Goal: Find specific page/section: Find specific page/section

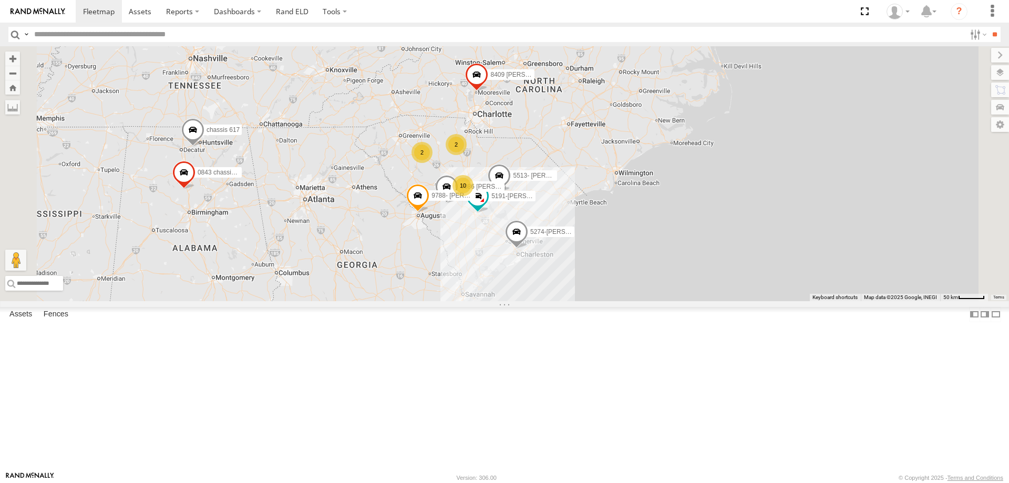
click at [528, 248] on span at bounding box center [516, 234] width 23 height 28
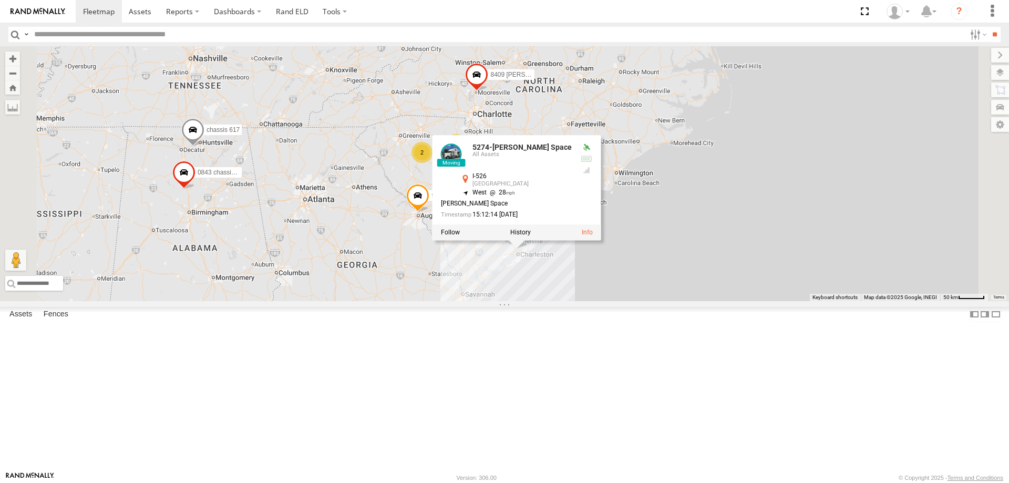
click at [448, 14] on section at bounding box center [541, 11] width 931 height 23
click at [572, 207] on div "[PERSON_NAME] Space" at bounding box center [506, 203] width 131 height 7
click at [753, 291] on div "8409 [PERSON_NAME] 0843 chassis 843 5191-[PERSON_NAME] 5513- [PERSON_NAME] 8086…" at bounding box center [504, 173] width 1009 height 255
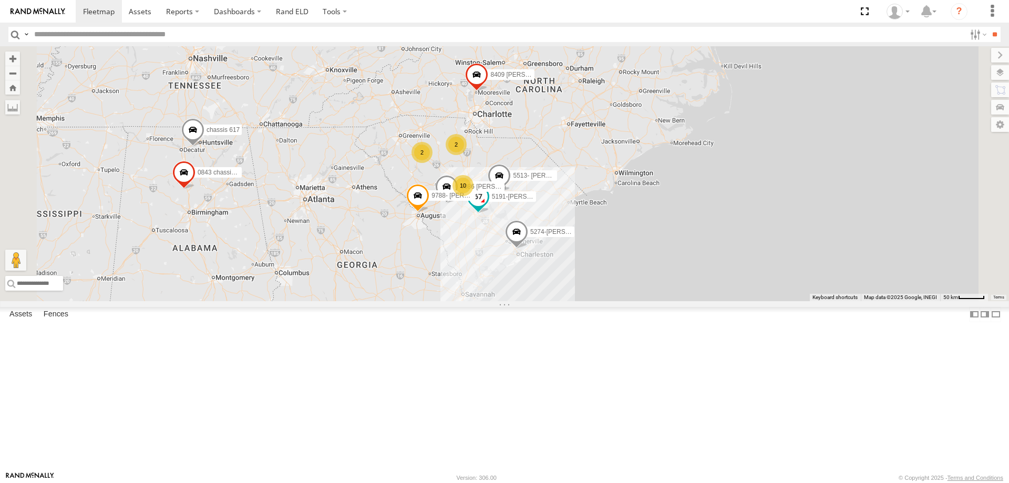
click at [488, 206] on span at bounding box center [478, 196] width 19 height 19
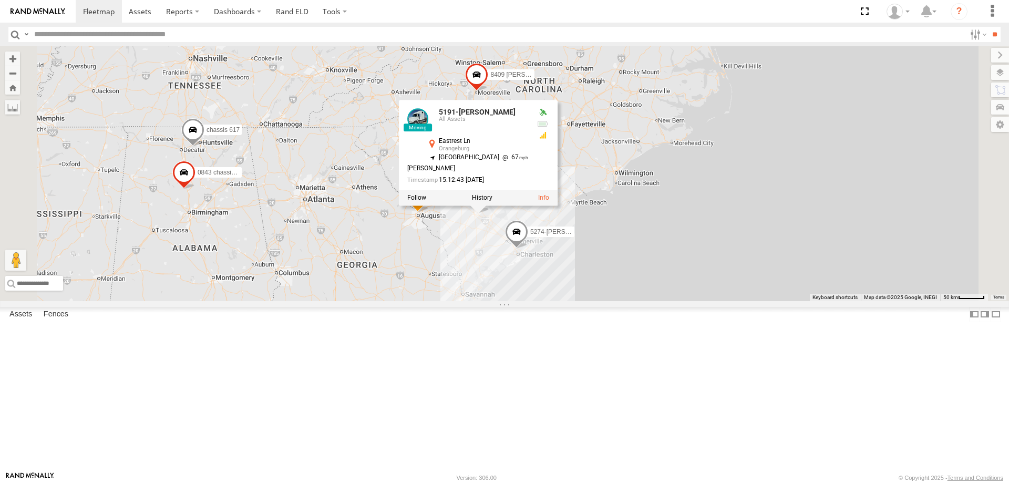
click at [770, 301] on div "8409 [PERSON_NAME] 0843 chassis 843 5191-[PERSON_NAME] 5513- [PERSON_NAME] 8086…" at bounding box center [504, 173] width 1009 height 255
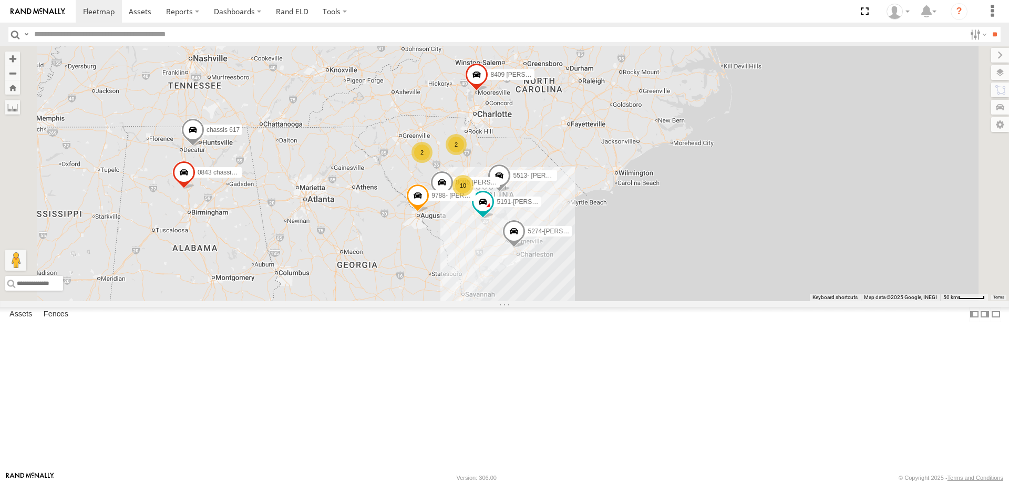
scroll to position [464, 0]
click at [171, 33] on input "text" at bounding box center [498, 34] width 936 height 15
type input "*****"
drag, startPoint x: 84, startPoint y: 37, endPoint x: 24, endPoint y: 35, distance: 59.4
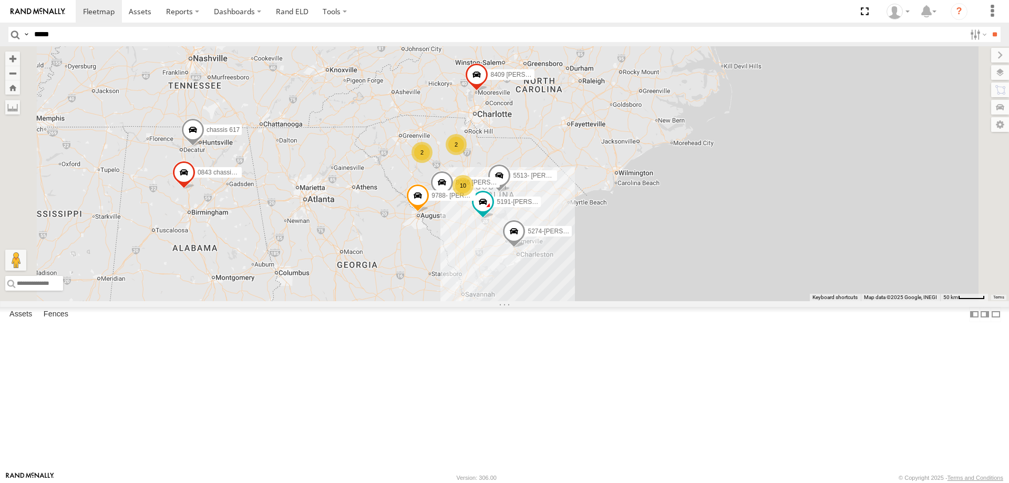
click at [30, 35] on input "*****" at bounding box center [498, 34] width 936 height 15
click at [511, 192] on span at bounding box center [499, 177] width 23 height 28
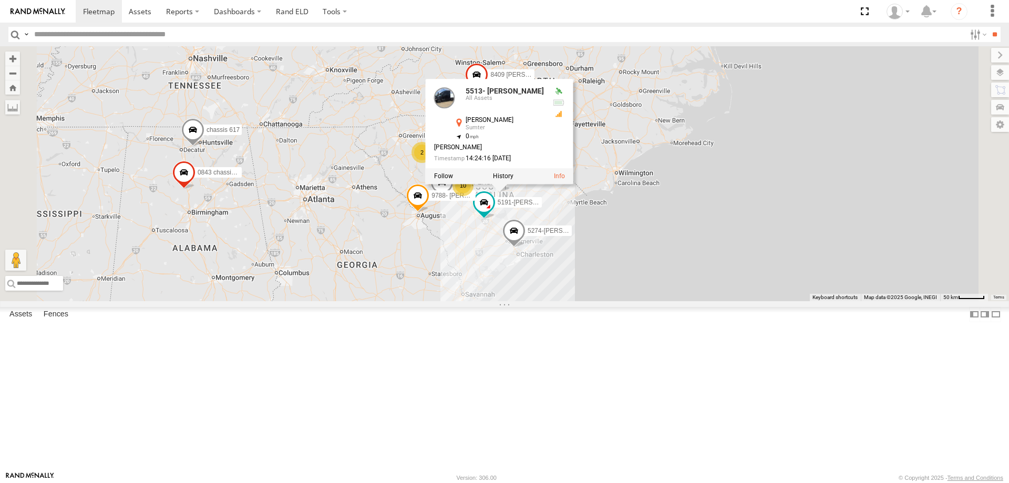
click at [429, 212] on span at bounding box center [417, 197] width 23 height 28
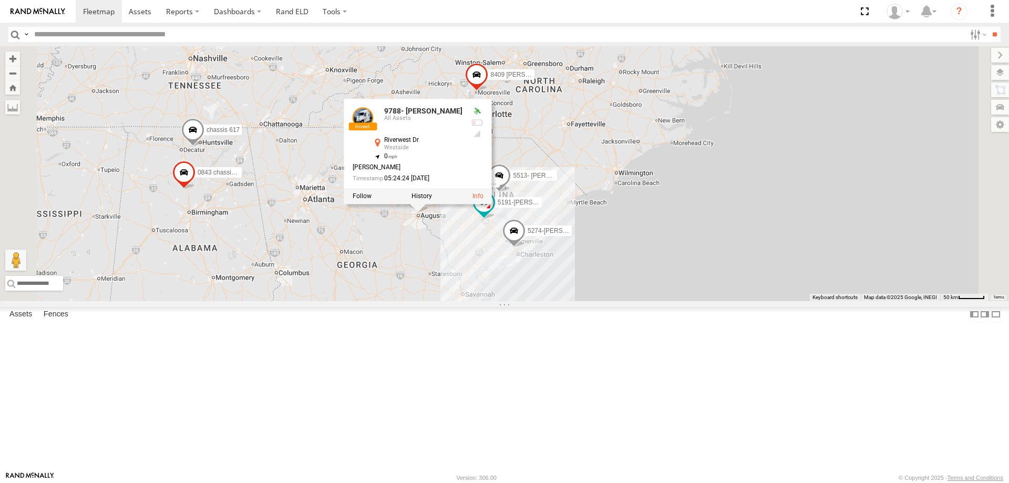
click at [494, 212] on span at bounding box center [484, 202] width 19 height 19
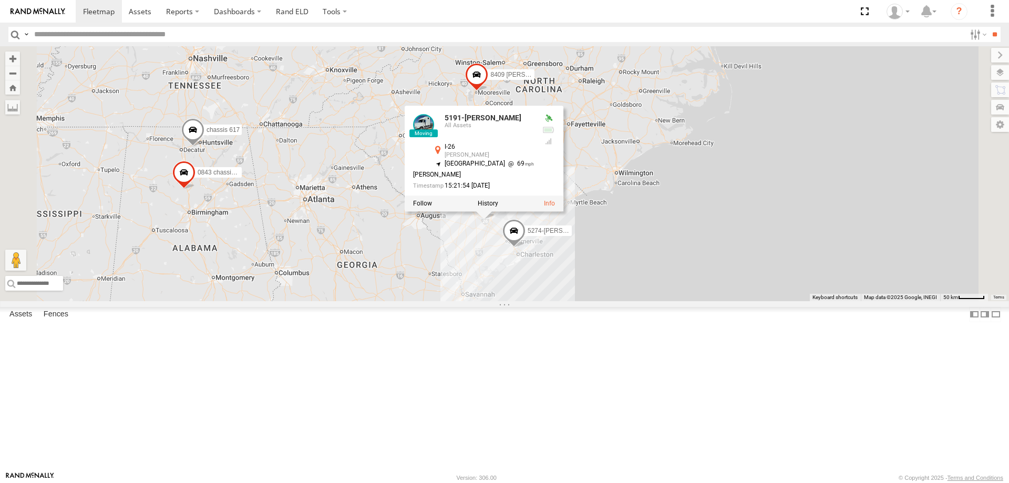
click at [890, 301] on div "8409 [PERSON_NAME] 0843 chassis 843 5191-[PERSON_NAME] 5513- [PERSON_NAME] 8086…" at bounding box center [504, 173] width 1009 height 255
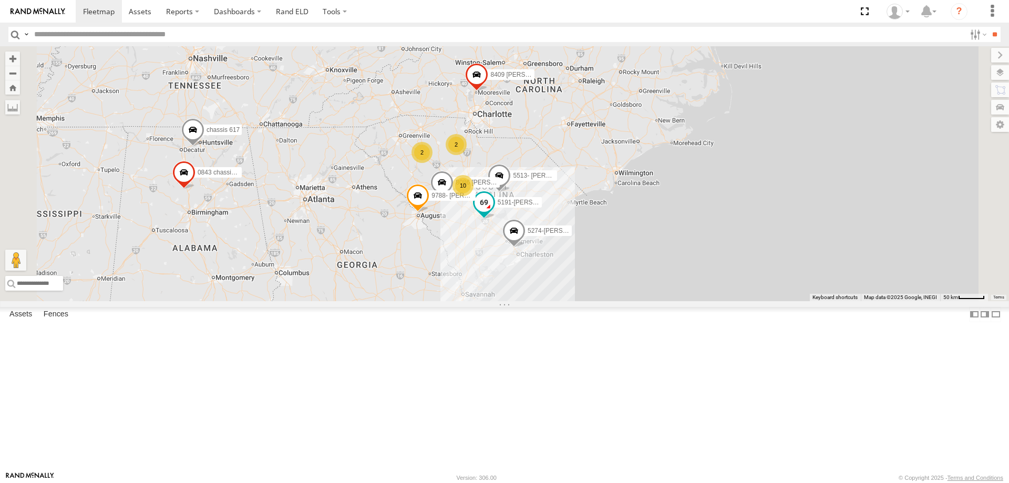
click at [494, 212] on span at bounding box center [484, 202] width 19 height 19
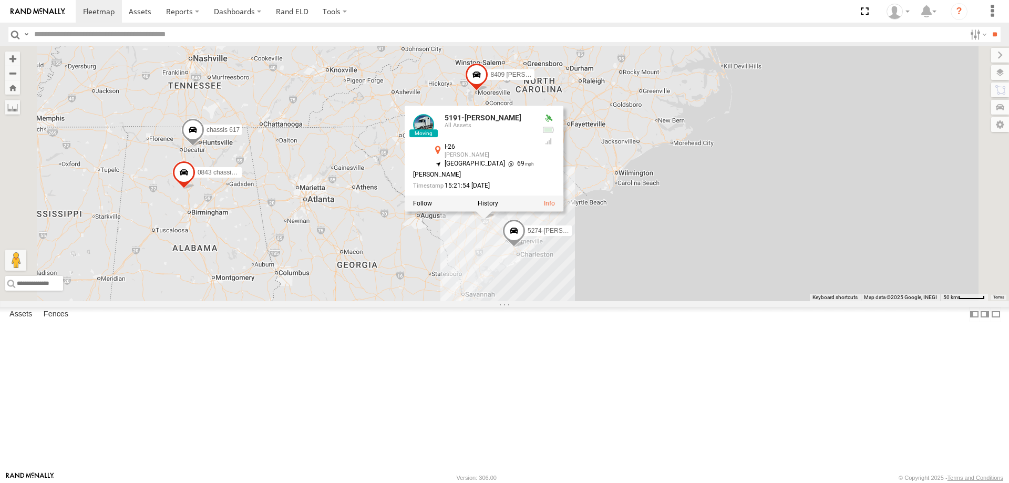
click at [526, 248] on span at bounding box center [514, 233] width 23 height 28
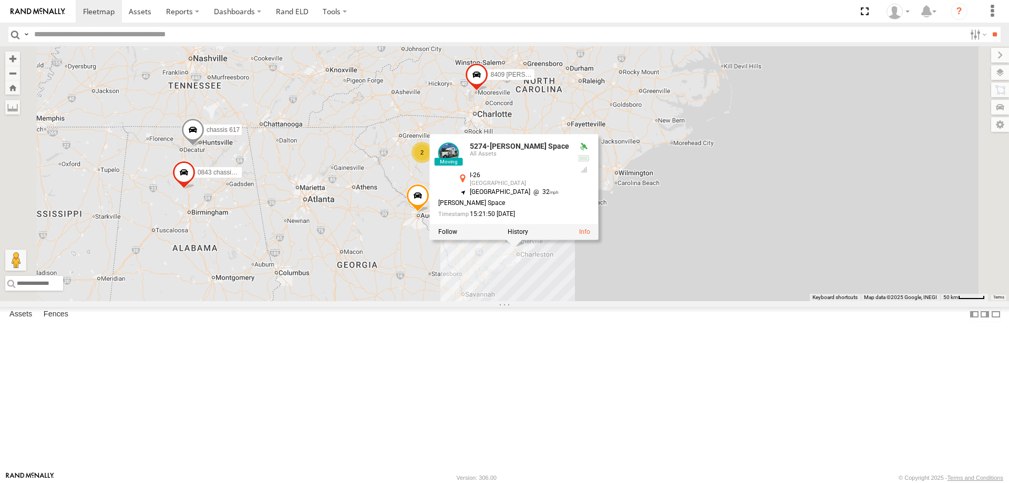
click at [773, 301] on div "8409 [PERSON_NAME] 0843 chassis 843 5191-[PERSON_NAME] 5513- [PERSON_NAME] 8086…" at bounding box center [504, 173] width 1009 height 255
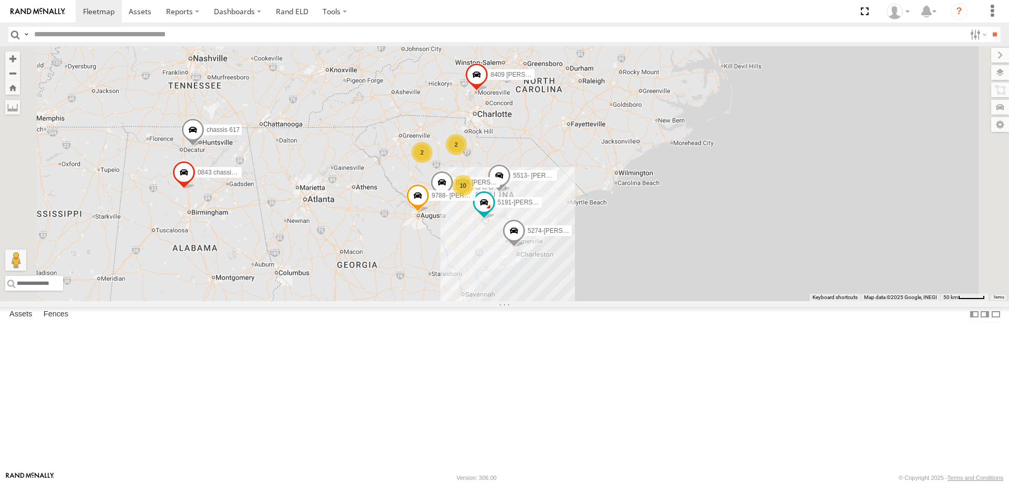
scroll to position [0, 0]
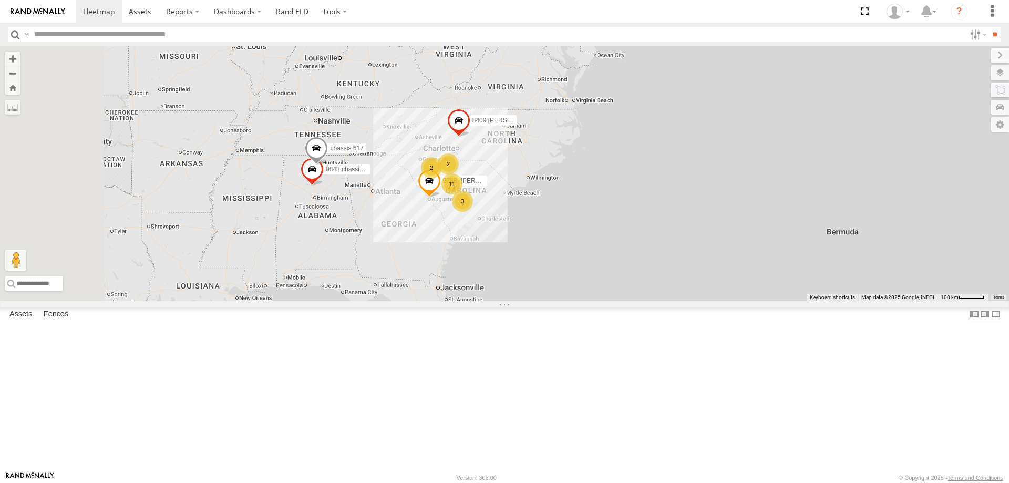
drag, startPoint x: 540, startPoint y: 318, endPoint x: 733, endPoint y: 319, distance: 192.9
click at [733, 301] on div "8409 [PERSON_NAME] 11 0843 chassis 843 2 2 3 chassis 617 9788- [PERSON_NAME]" at bounding box center [504, 173] width 1009 height 255
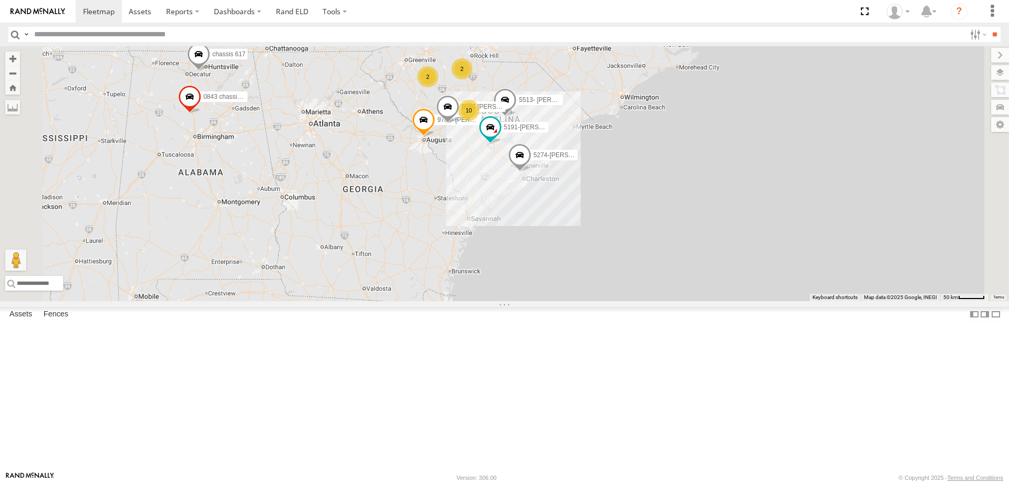
drag, startPoint x: 603, startPoint y: 349, endPoint x: 640, endPoint y: 349, distance: 36.3
click at [640, 301] on div "8409 [PERSON_NAME] 0843 chassis 843 chassis 617 9788- [PERSON_NAME] 10 2 2 5191…" at bounding box center [504, 173] width 1009 height 255
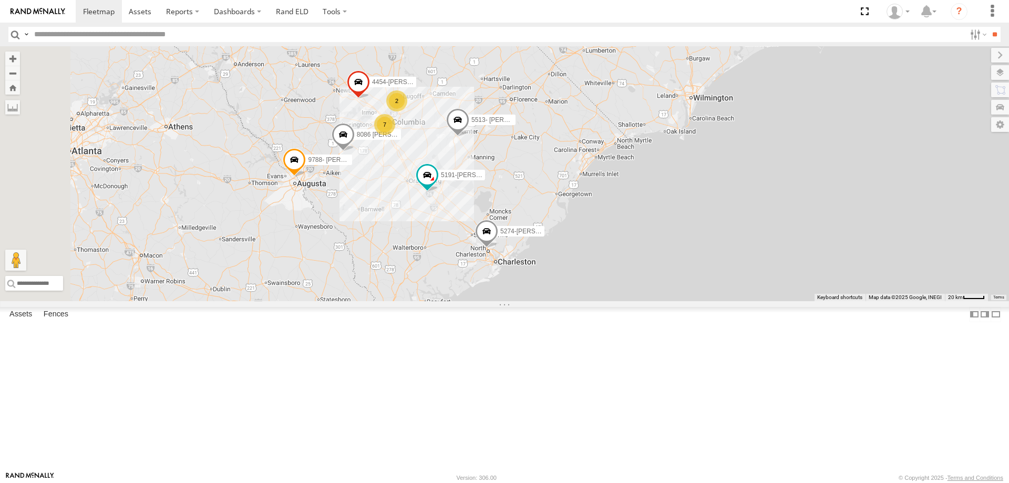
drag, startPoint x: 654, startPoint y: 235, endPoint x: 655, endPoint y: 375, distance: 139.3
click at [655, 301] on div "8409 [PERSON_NAME] 0843 chassis 843 chassis 617 9788- [PERSON_NAME] 5191-[PERSO…" at bounding box center [504, 173] width 1009 height 255
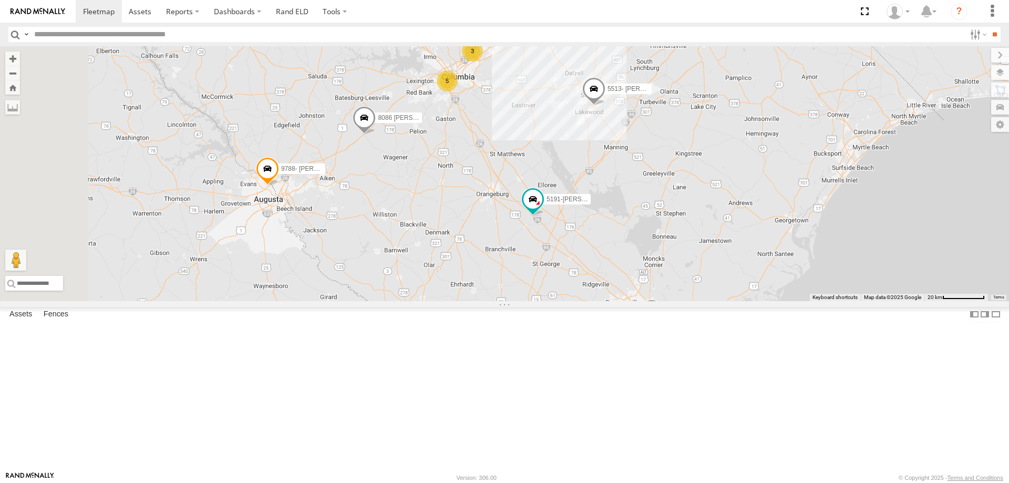
drag, startPoint x: 621, startPoint y: 345, endPoint x: 886, endPoint y: 423, distance: 276.3
click at [886, 301] on div "8409 [PERSON_NAME] 0843 chassis 843 chassis 617 9788- [PERSON_NAME] 5191-[PERSO…" at bounding box center [504, 173] width 1009 height 255
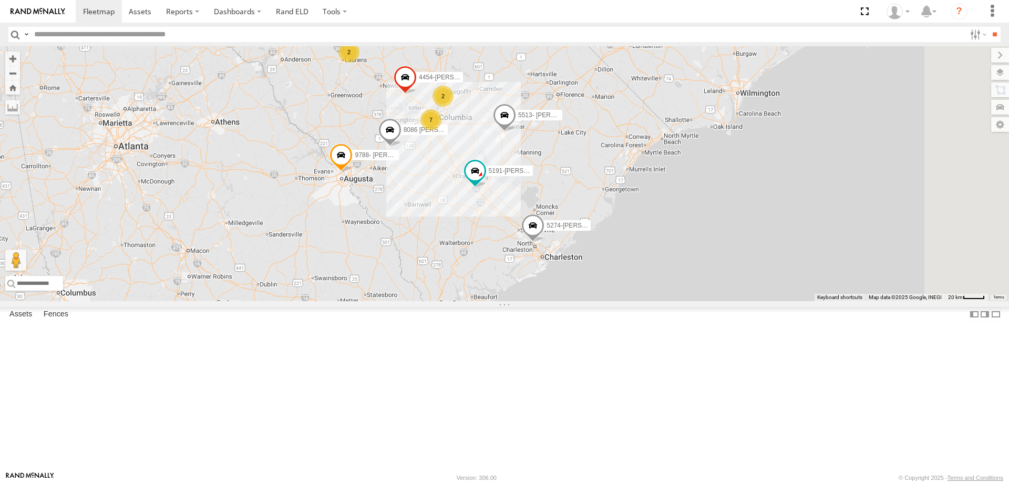
drag, startPoint x: 903, startPoint y: 356, endPoint x: 771, endPoint y: 350, distance: 132.1
click at [771, 301] on div "8409 [PERSON_NAME] 0843 chassis 843 chassis 617 9788- [PERSON_NAME] 5191-[PERSO…" at bounding box center [504, 173] width 1009 height 255
click at [454, 107] on div "2" at bounding box center [443, 96] width 21 height 21
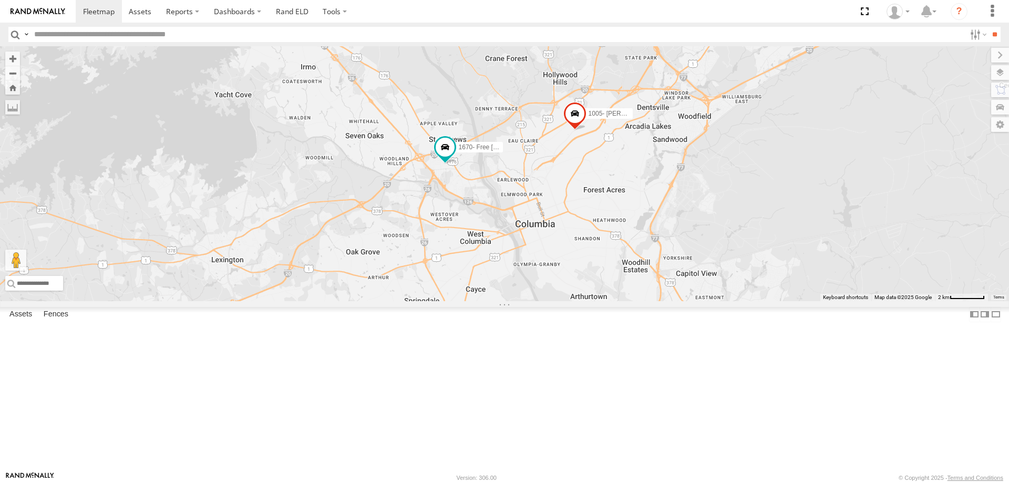
drag, startPoint x: 496, startPoint y: 327, endPoint x: 607, endPoint y: 126, distance: 229.9
click at [607, 126] on div "8409 [PERSON_NAME] 0843 chassis 843 chassis 617 9788- [PERSON_NAME] 5191-[PERSO…" at bounding box center [504, 173] width 1009 height 255
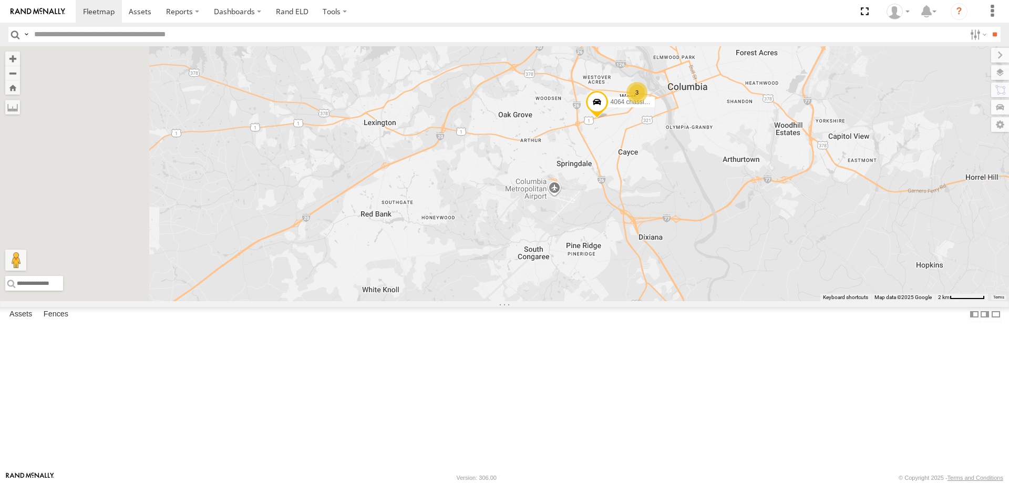
drag, startPoint x: 567, startPoint y: 402, endPoint x: 749, endPoint y: 237, distance: 246.0
click at [749, 237] on div "8409 [PERSON_NAME] 0843 chassis 843 chassis 617 9788- [PERSON_NAME] 5191-[PERSO…" at bounding box center [504, 173] width 1009 height 255
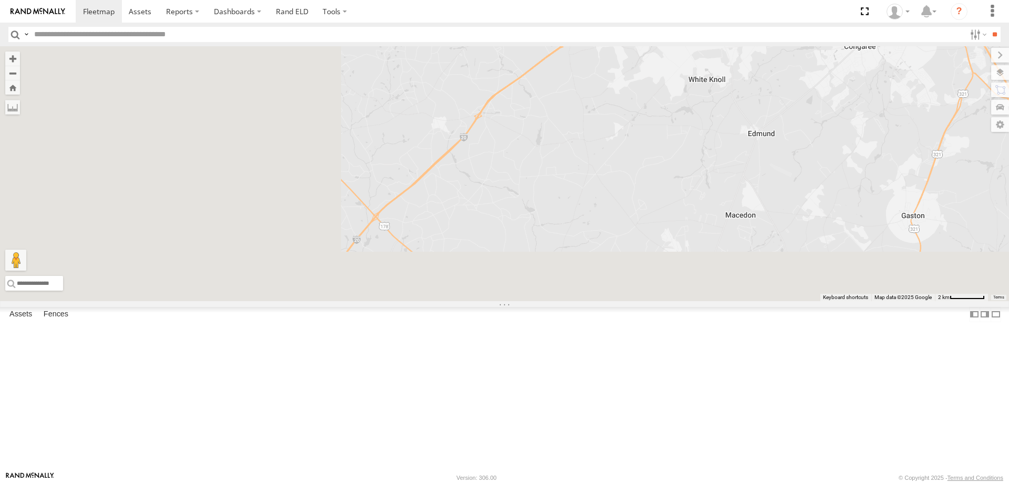
drag, startPoint x: 531, startPoint y: 370, endPoint x: 835, endPoint y: 192, distance: 352.1
click at [838, 192] on div "8409 [PERSON_NAME] 0843 chassis 843 chassis 617 9788- [PERSON_NAME] 5191-[PERSO…" at bounding box center [504, 173] width 1009 height 255
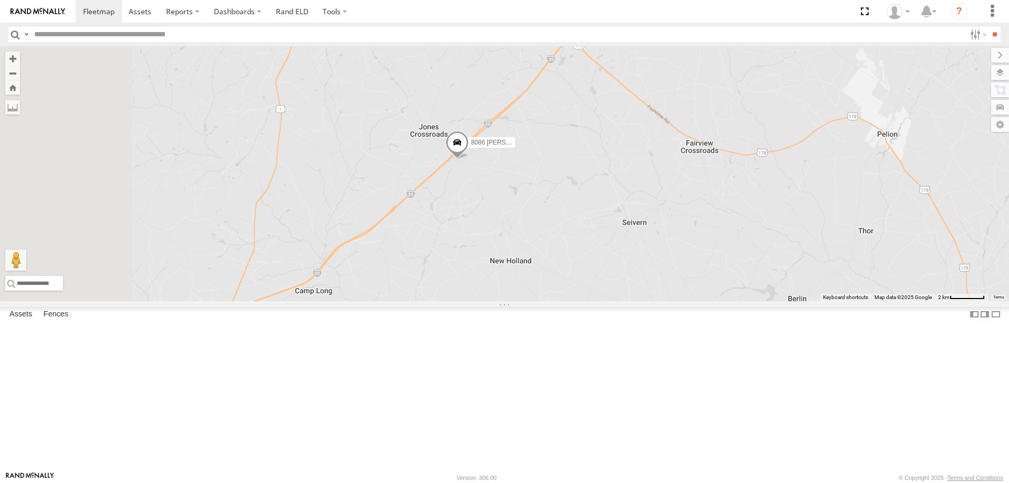
drag, startPoint x: 629, startPoint y: 332, endPoint x: 783, endPoint y: 158, distance: 232.0
click at [800, 152] on div "8409 [PERSON_NAME] 0843 chassis 843 chassis 617 9788- [PERSON_NAME] 5191-[PERSO…" at bounding box center [504, 173] width 1009 height 255
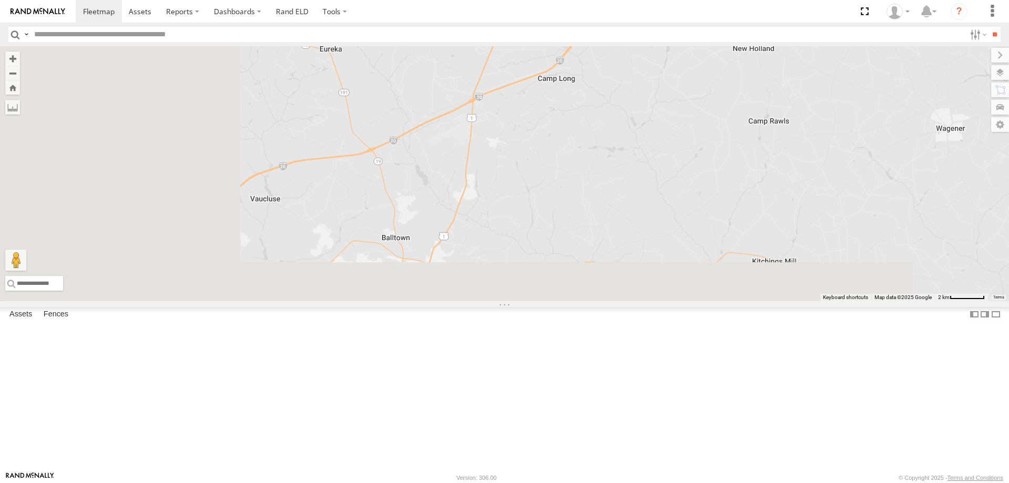
drag, startPoint x: 648, startPoint y: 272, endPoint x: 757, endPoint y: 183, distance: 141.3
click at [768, 175] on div "8409 [PERSON_NAME] 0843 chassis 843 chassis 617 9788- [PERSON_NAME] 5191-[PERSO…" at bounding box center [504, 173] width 1009 height 255
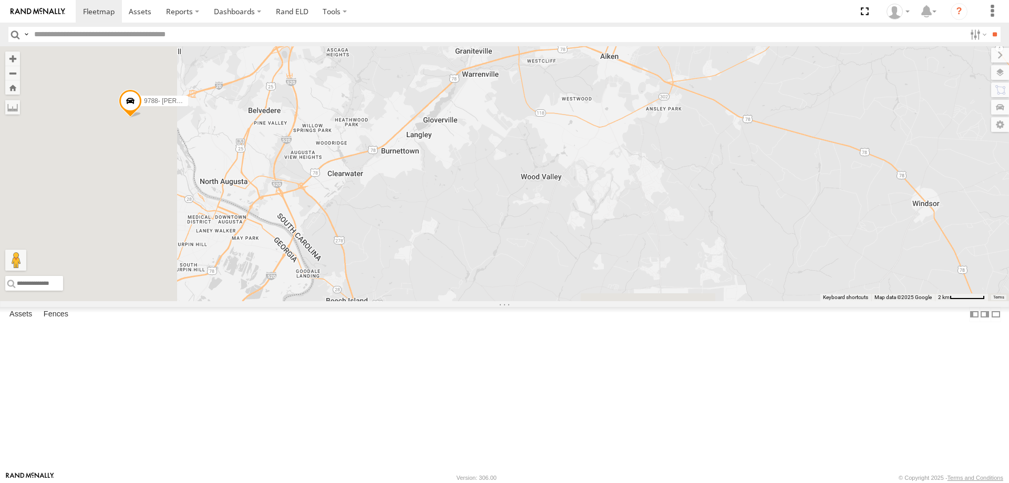
drag, startPoint x: 450, startPoint y: 407, endPoint x: 651, endPoint y: 173, distance: 308.3
click at [651, 173] on div "8409 [PERSON_NAME] 0843 chassis 843 chassis 617 9788- [PERSON_NAME] 5191-[PERSO…" at bounding box center [504, 173] width 1009 height 255
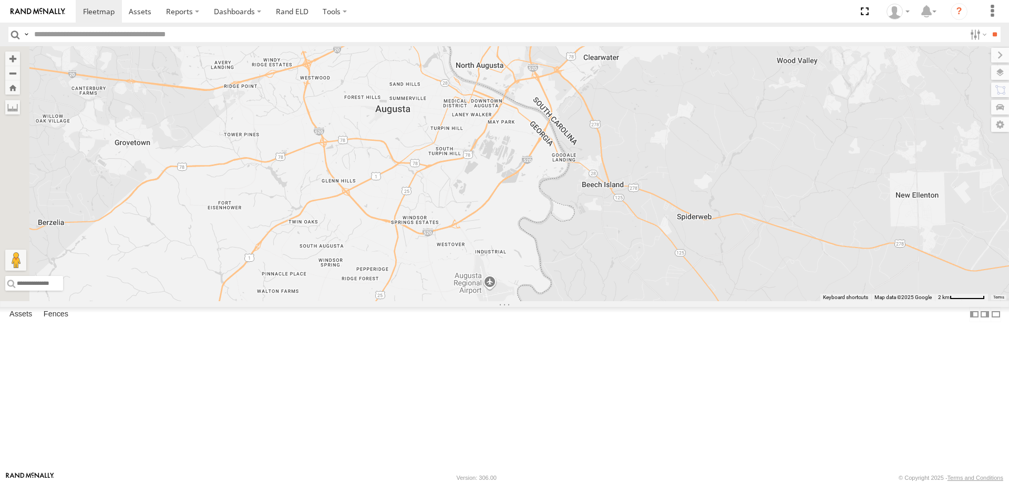
drag, startPoint x: 465, startPoint y: 352, endPoint x: 723, endPoint y: 235, distance: 283.2
click at [723, 235] on div "8409 [PERSON_NAME] 0843 chassis 843 chassis 617 9788- [PERSON_NAME] 5191-[PERSO…" at bounding box center [504, 173] width 1009 height 255
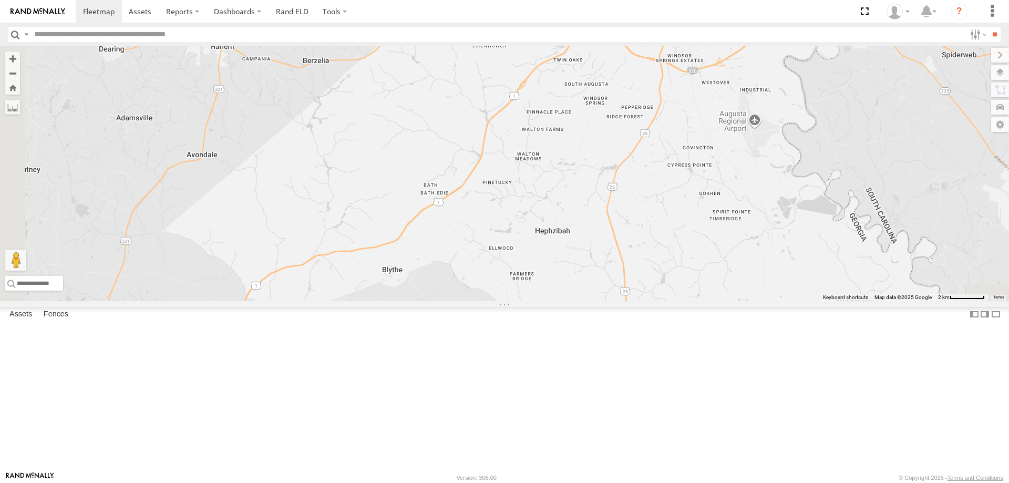
drag, startPoint x: 495, startPoint y: 369, endPoint x: 692, endPoint y: 228, distance: 242.2
click at [692, 228] on div "8409 [PERSON_NAME] 0843 chassis 843 chassis 617 9788- [PERSON_NAME] 5191-[PERSO…" at bounding box center [504, 173] width 1009 height 255
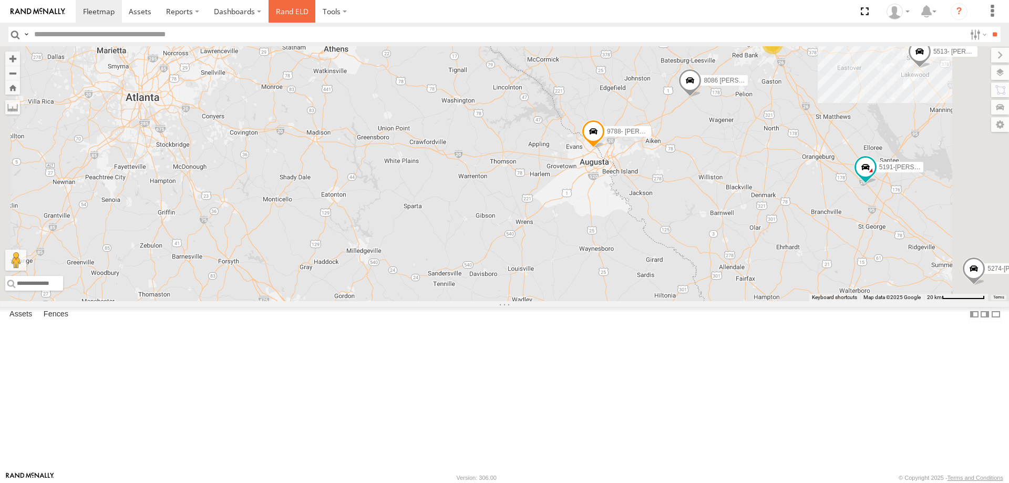
click at [286, 12] on link "Rand ELD" at bounding box center [292, 11] width 47 height 23
click at [286, 11] on link "Rand ELD" at bounding box center [292, 11] width 47 height 23
